Goal: Task Accomplishment & Management: Complete application form

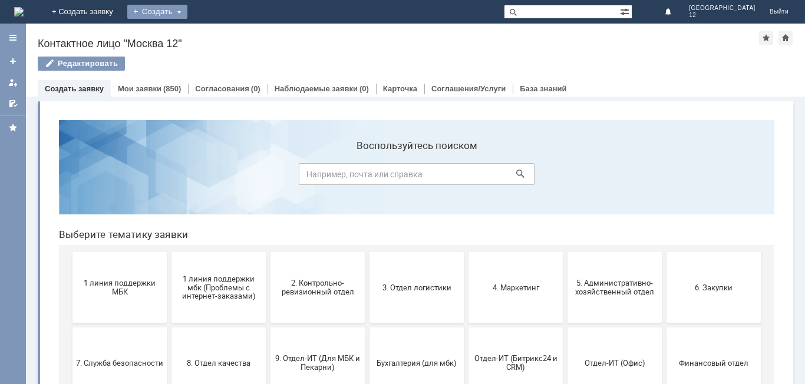
click at [187, 12] on div "Создать" at bounding box center [157, 12] width 60 height 14
click at [219, 35] on link "Заявка" at bounding box center [175, 35] width 90 height 14
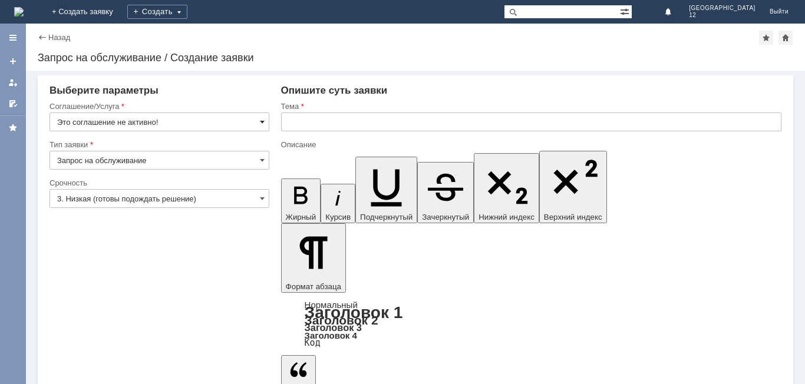
click at [261, 121] on span at bounding box center [262, 121] width 5 height 9
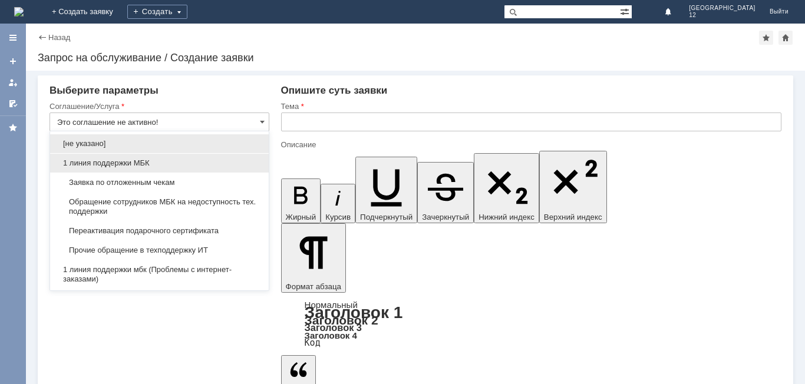
click at [154, 163] on span "1 линия поддержки МБК" at bounding box center [159, 163] width 205 height 9
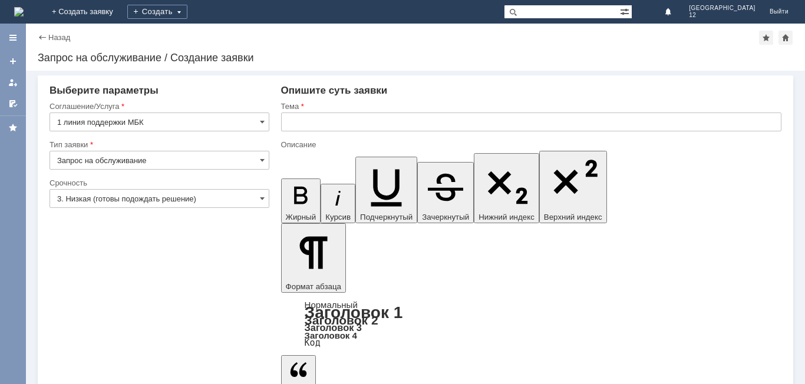
type input "1 линия поддержки МБК"
click at [261, 162] on span at bounding box center [262, 160] width 5 height 9
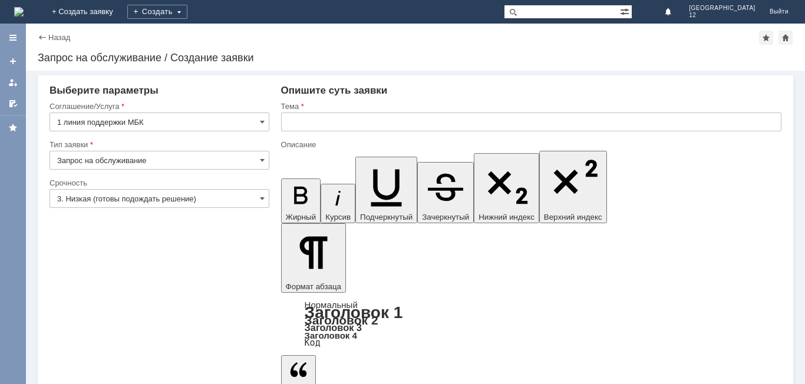
type input "Запрос на обслуживание"
click at [262, 197] on span at bounding box center [262, 198] width 5 height 9
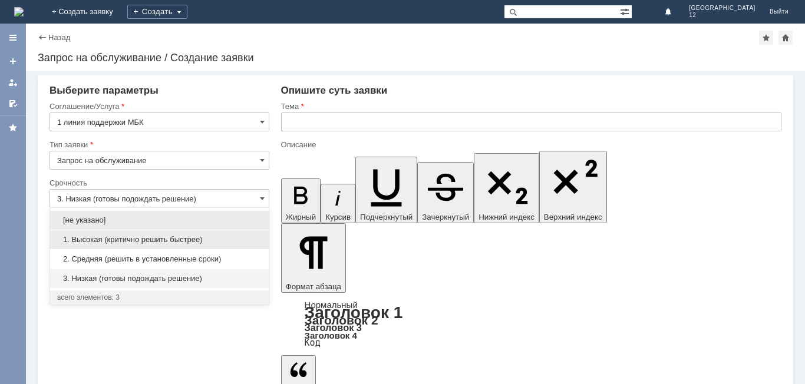
click at [157, 239] on span "1. Высокая (критично решить быстрее)" at bounding box center [159, 239] width 205 height 9
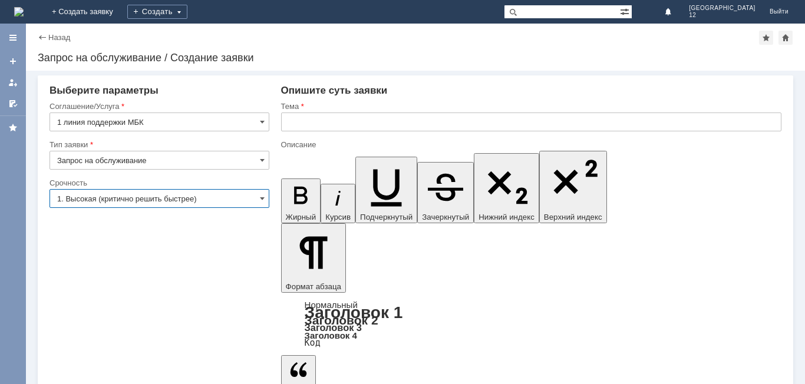
type input "1. Высокая (критично решить быстрее)"
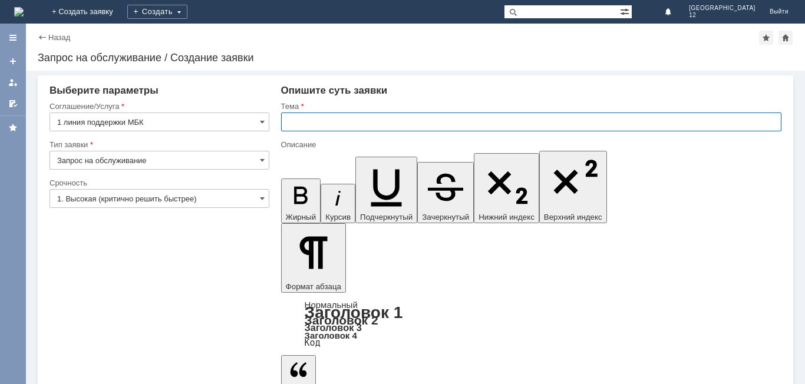
click at [328, 120] on input "text" at bounding box center [531, 122] width 500 height 19
type input "отложенные чеки"
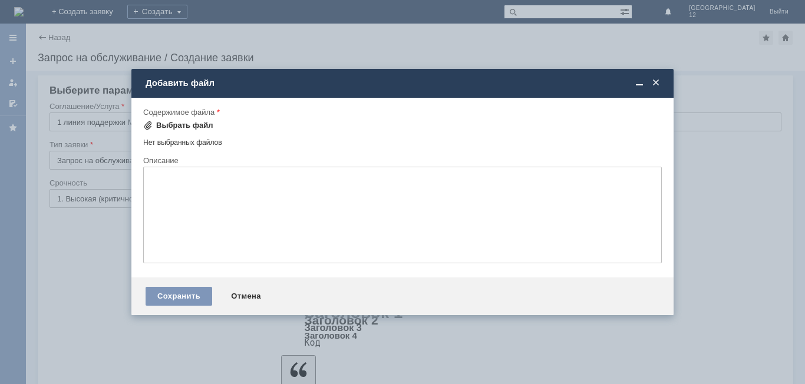
click at [170, 124] on div "Выбрать файл" at bounding box center [184, 125] width 57 height 9
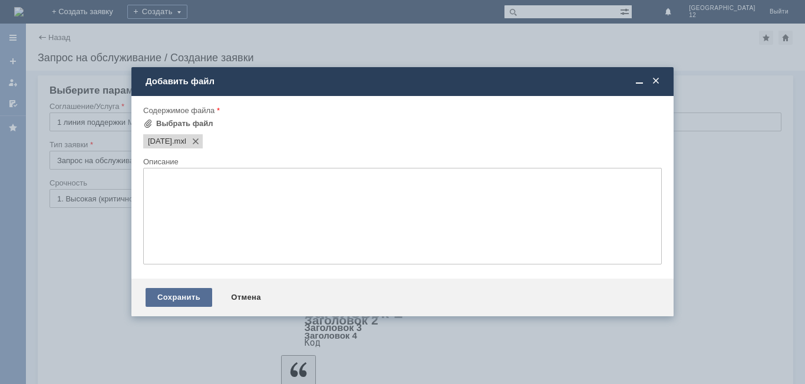
click at [187, 299] on div "Сохранить" at bounding box center [179, 297] width 67 height 19
